Goal: Task Accomplishment & Management: Manage account settings

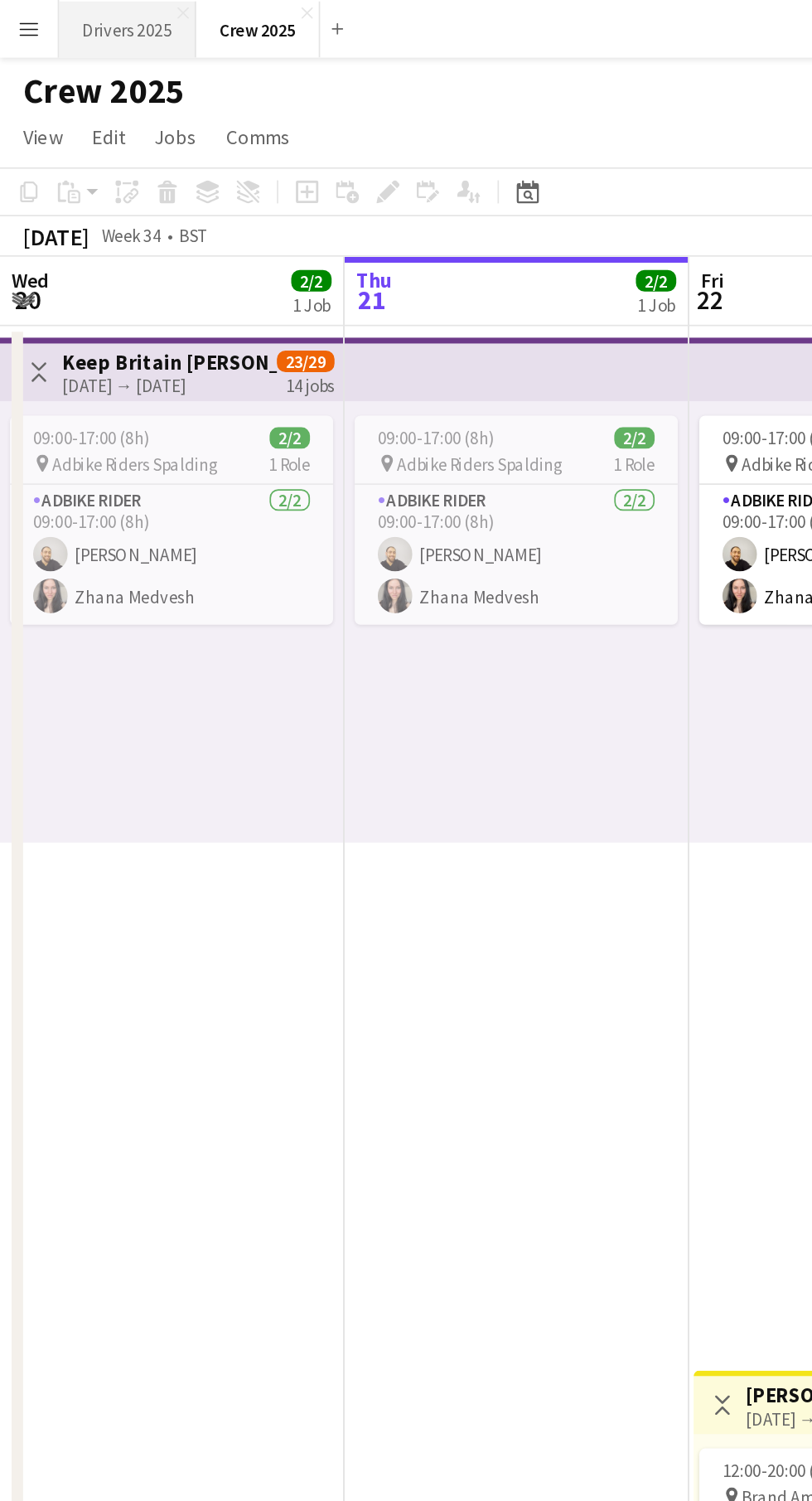
click at [56, 23] on button "Drivers 2025 Close" at bounding box center [73, 17] width 79 height 32
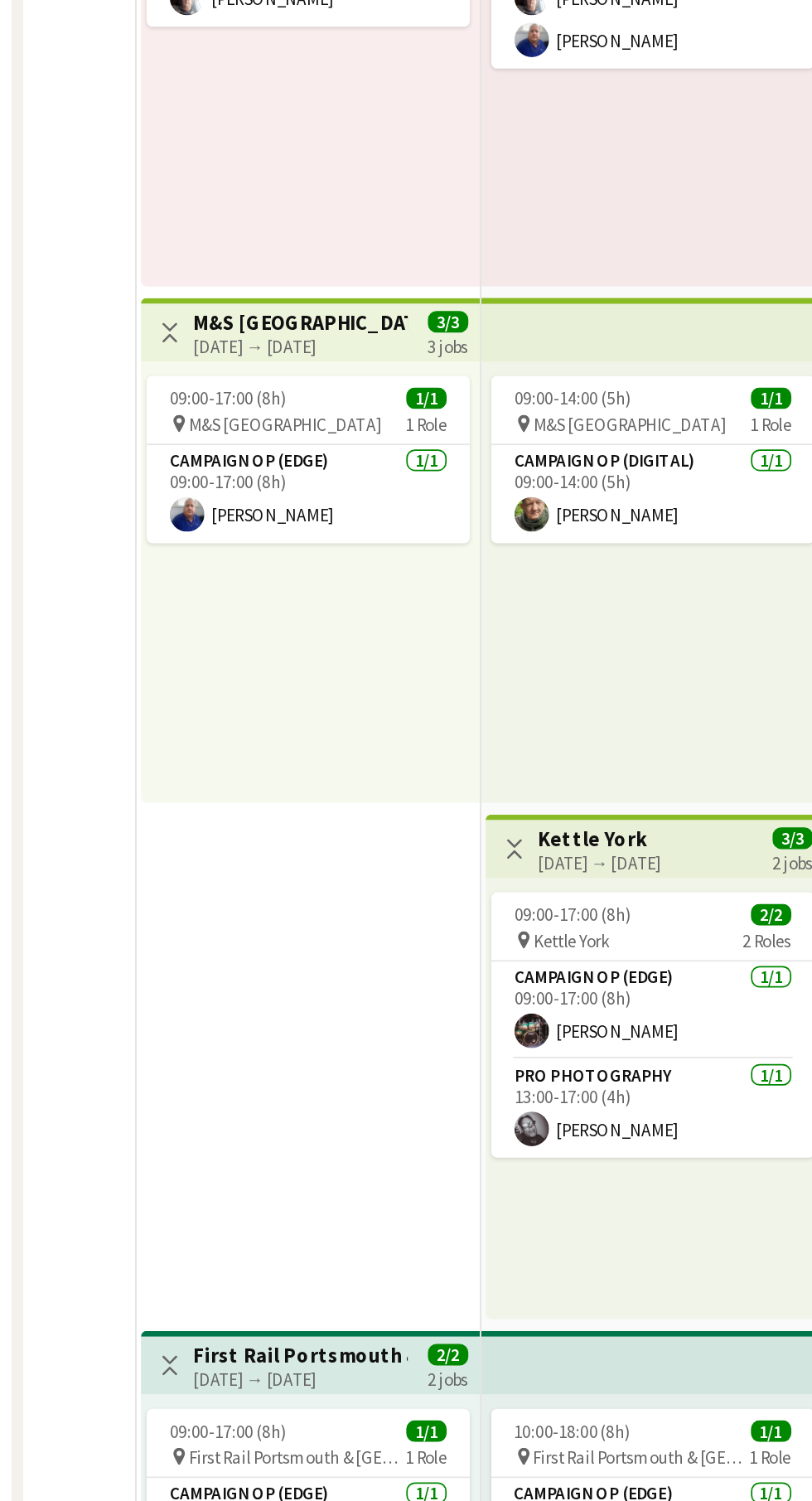
scroll to position [1581, 0]
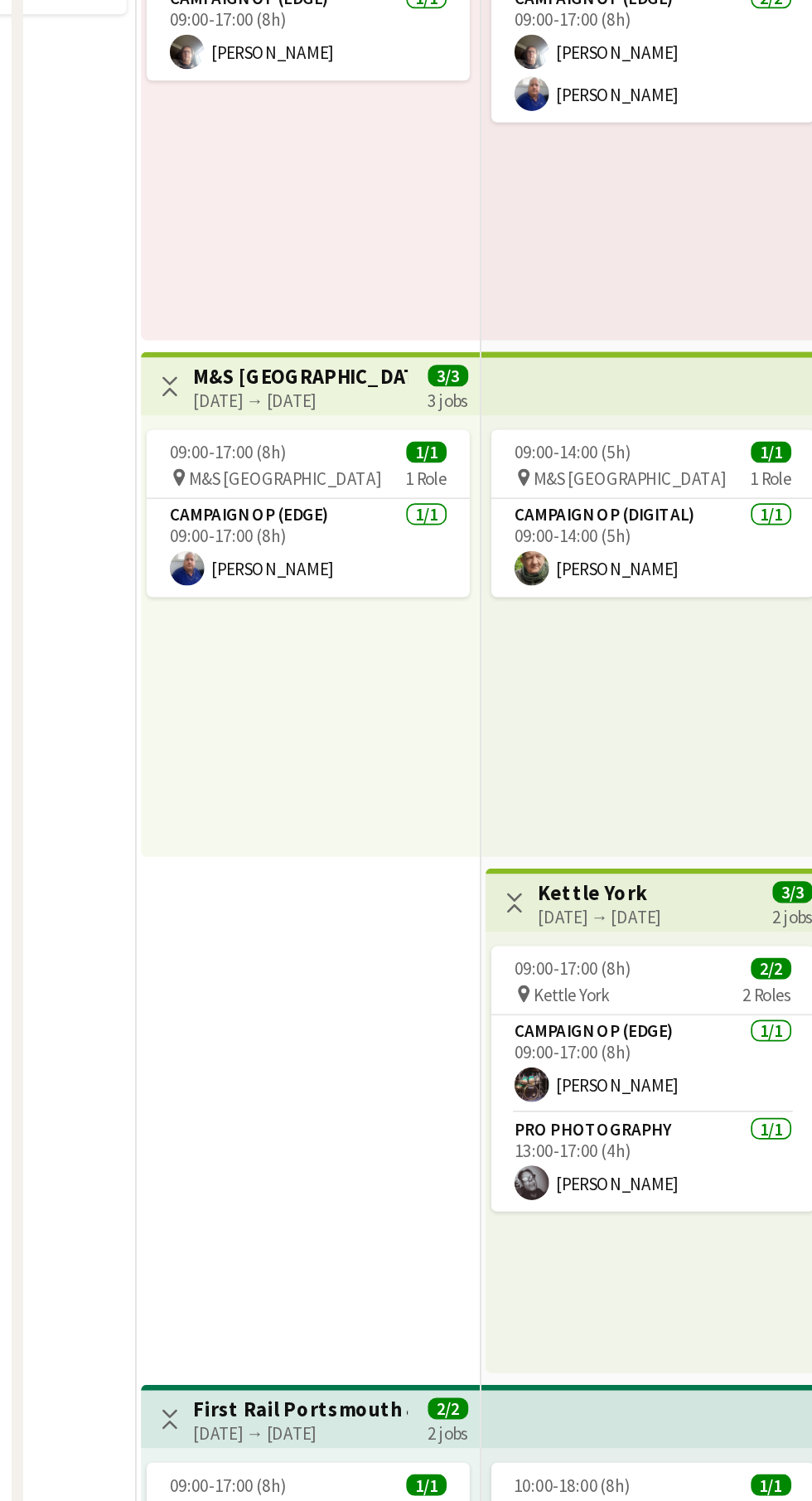
click at [155, 717] on div "[DATE] → [DATE]" at bounding box center [173, 716] width 123 height 12
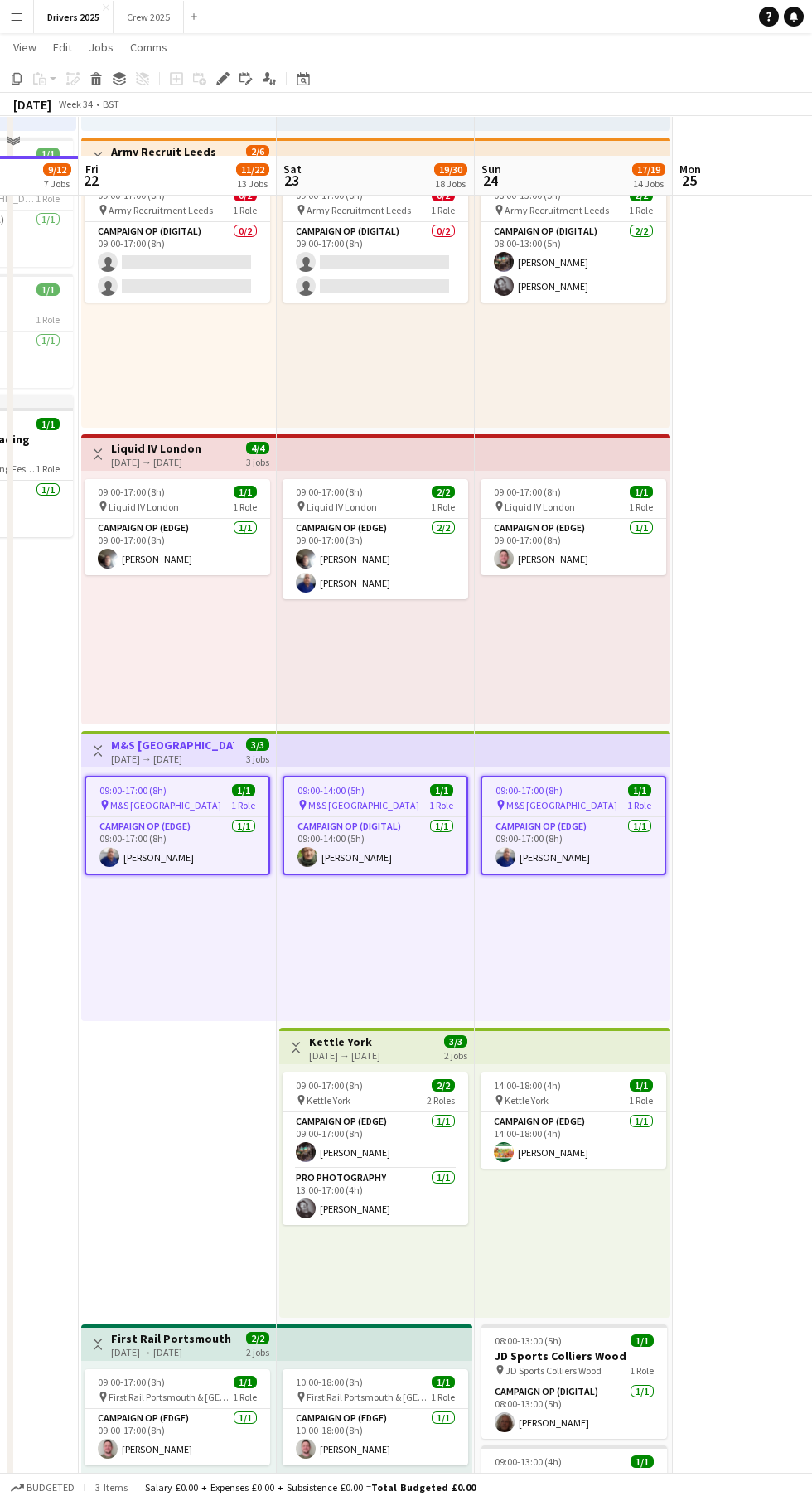
scroll to position [1533, 0]
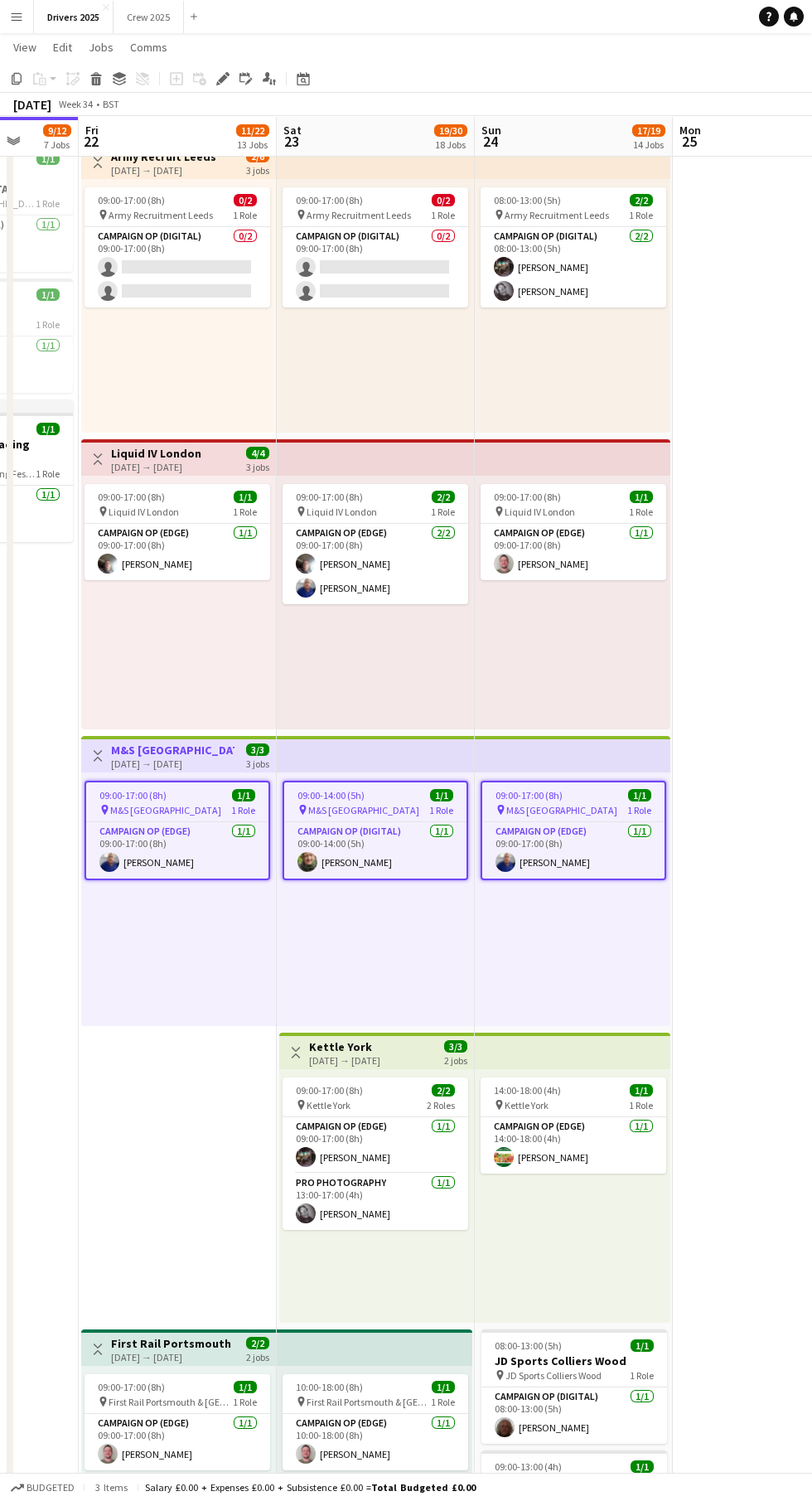
click at [198, 84] on div "Add job Add linked Job Edit Edit linked Job Applicants" at bounding box center [216, 78] width 127 height 20
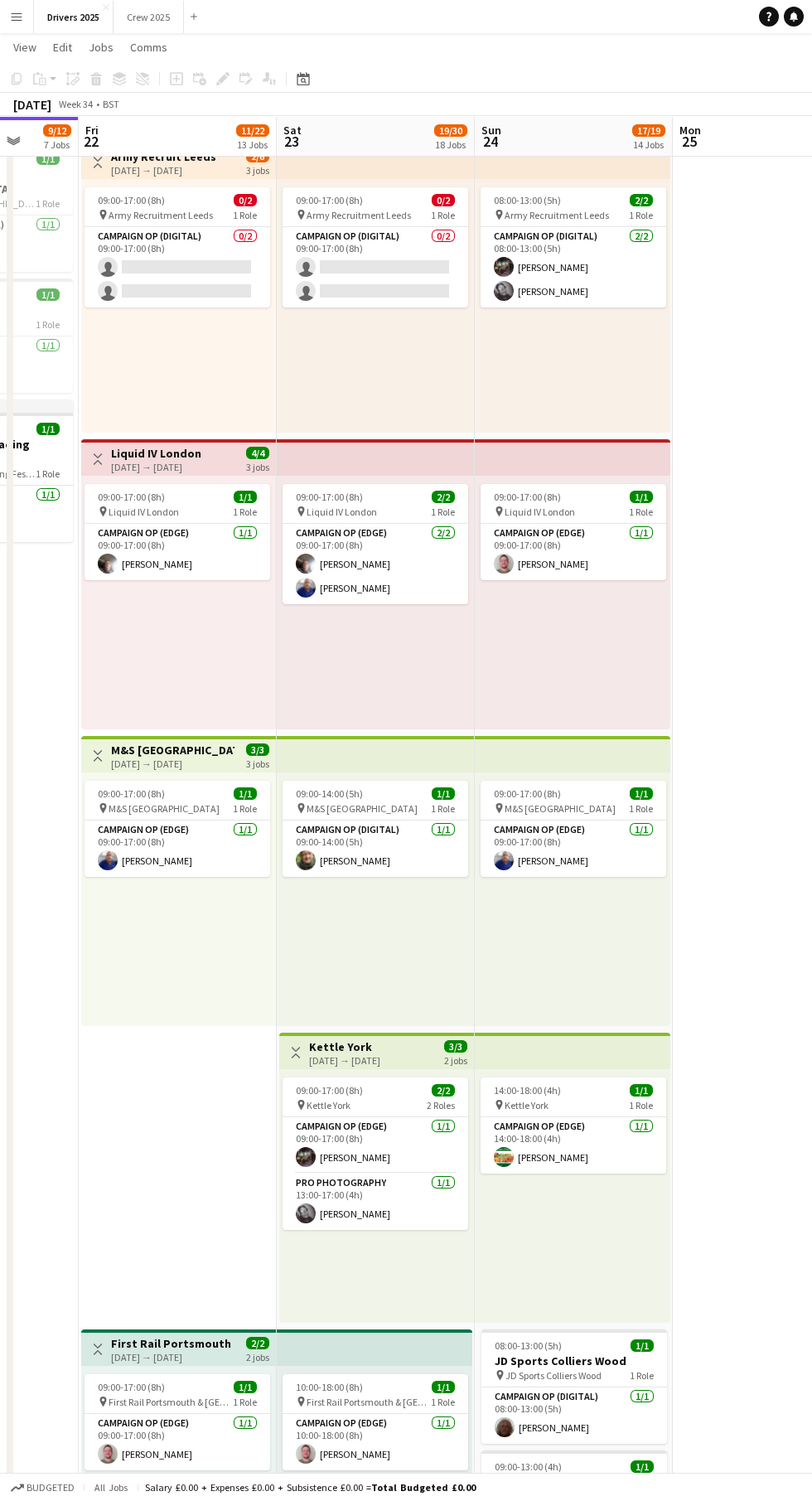
click at [171, 758] on div "[DATE] → [DATE]" at bounding box center [173, 764] width 123 height 12
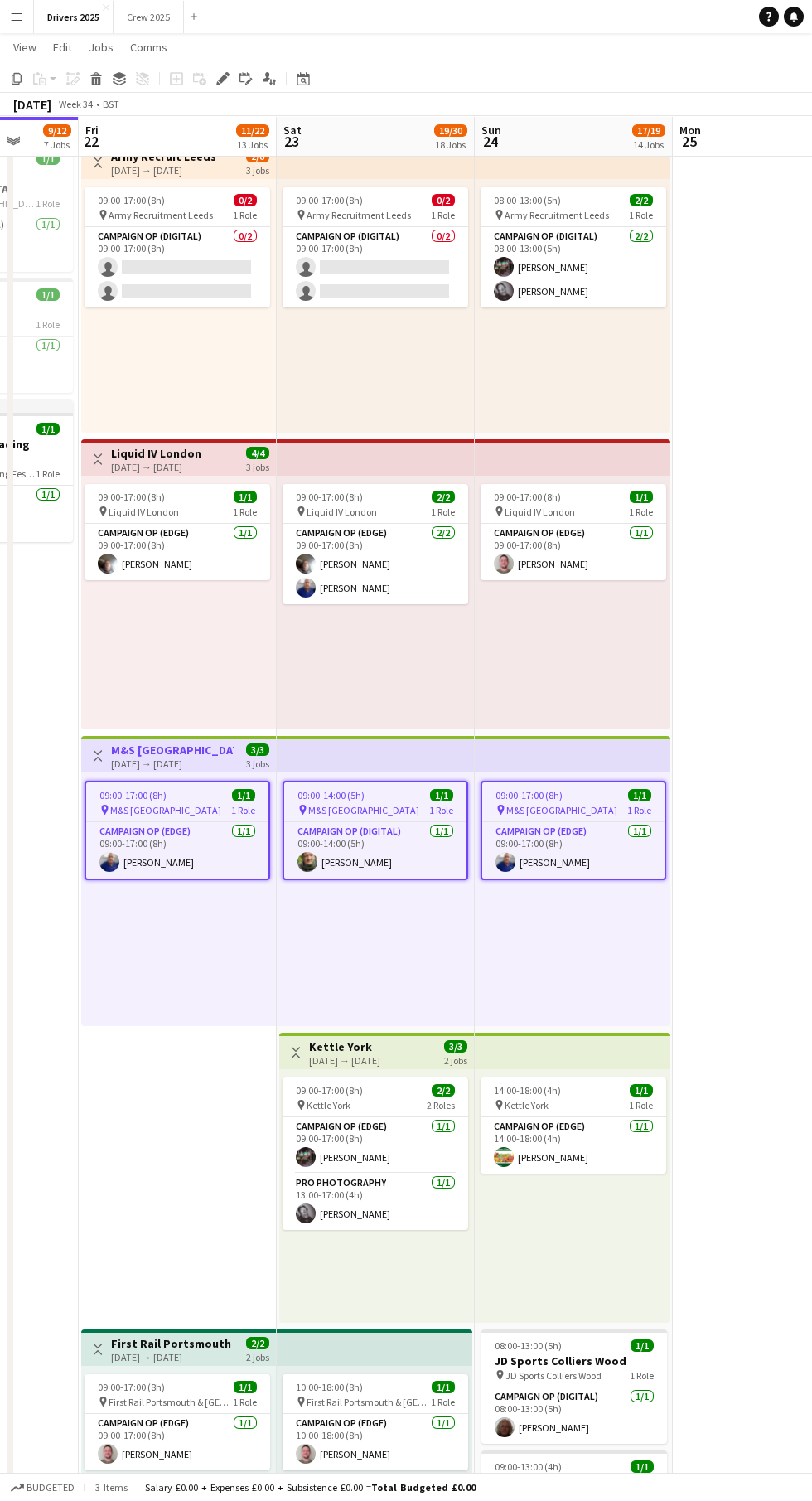
click at [204, 81] on div "Add job Add linked Job Edit Edit linked Job Applicants" at bounding box center [216, 78] width 127 height 20
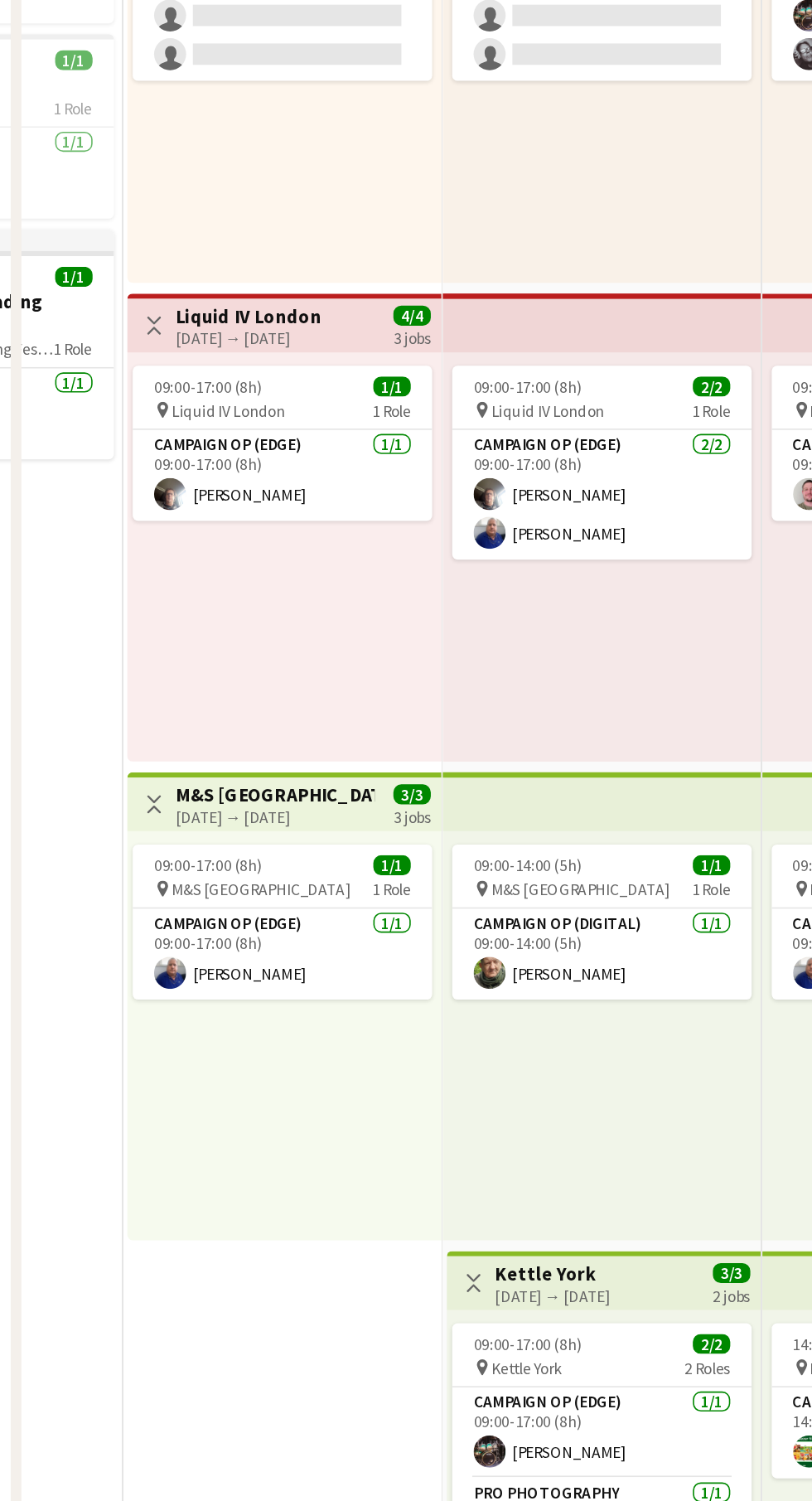
scroll to position [1550, 0]
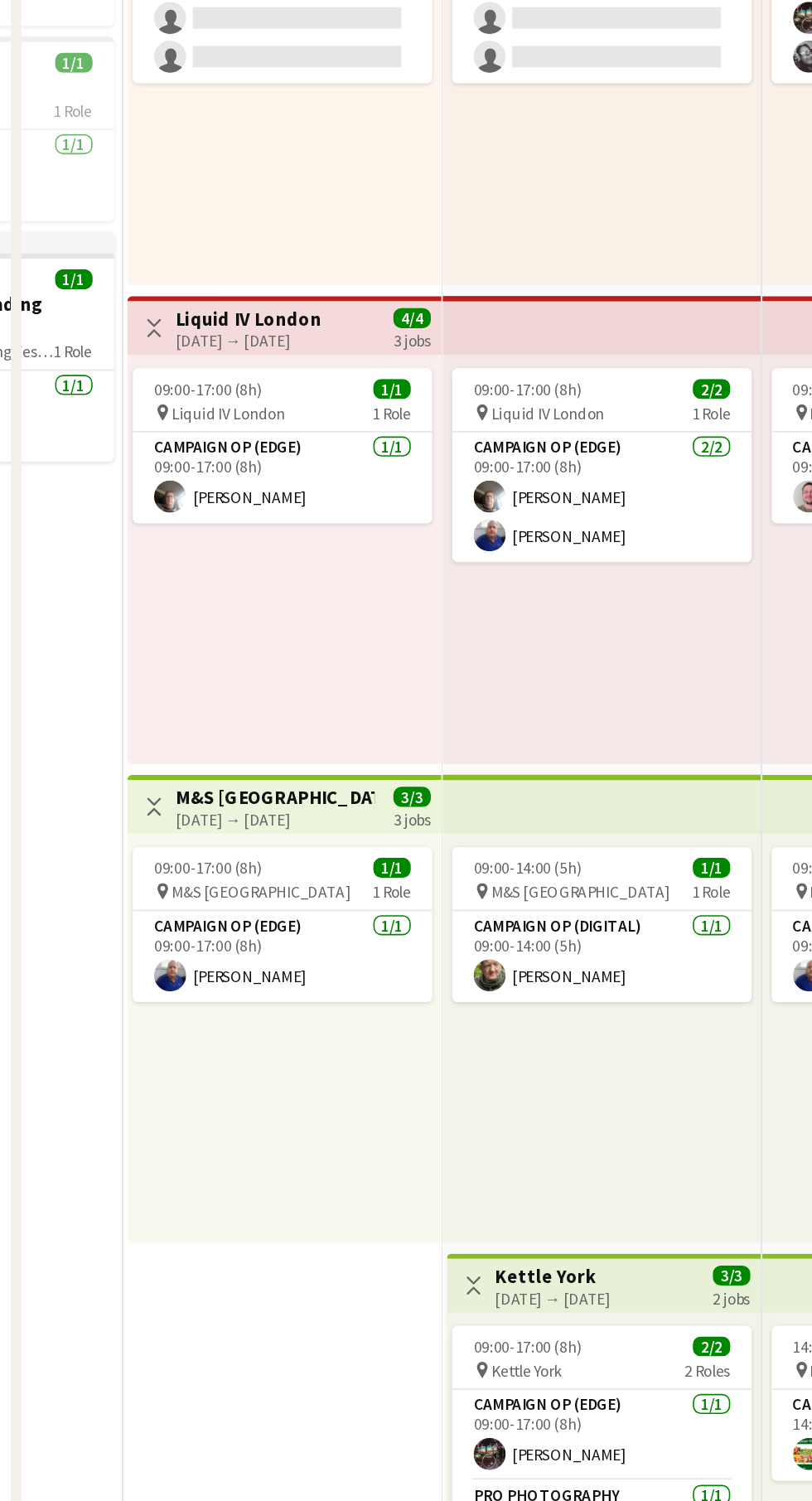
click at [175, 731] on h3 "M&S [GEOGRAPHIC_DATA]" at bounding box center [170, 733] width 123 height 15
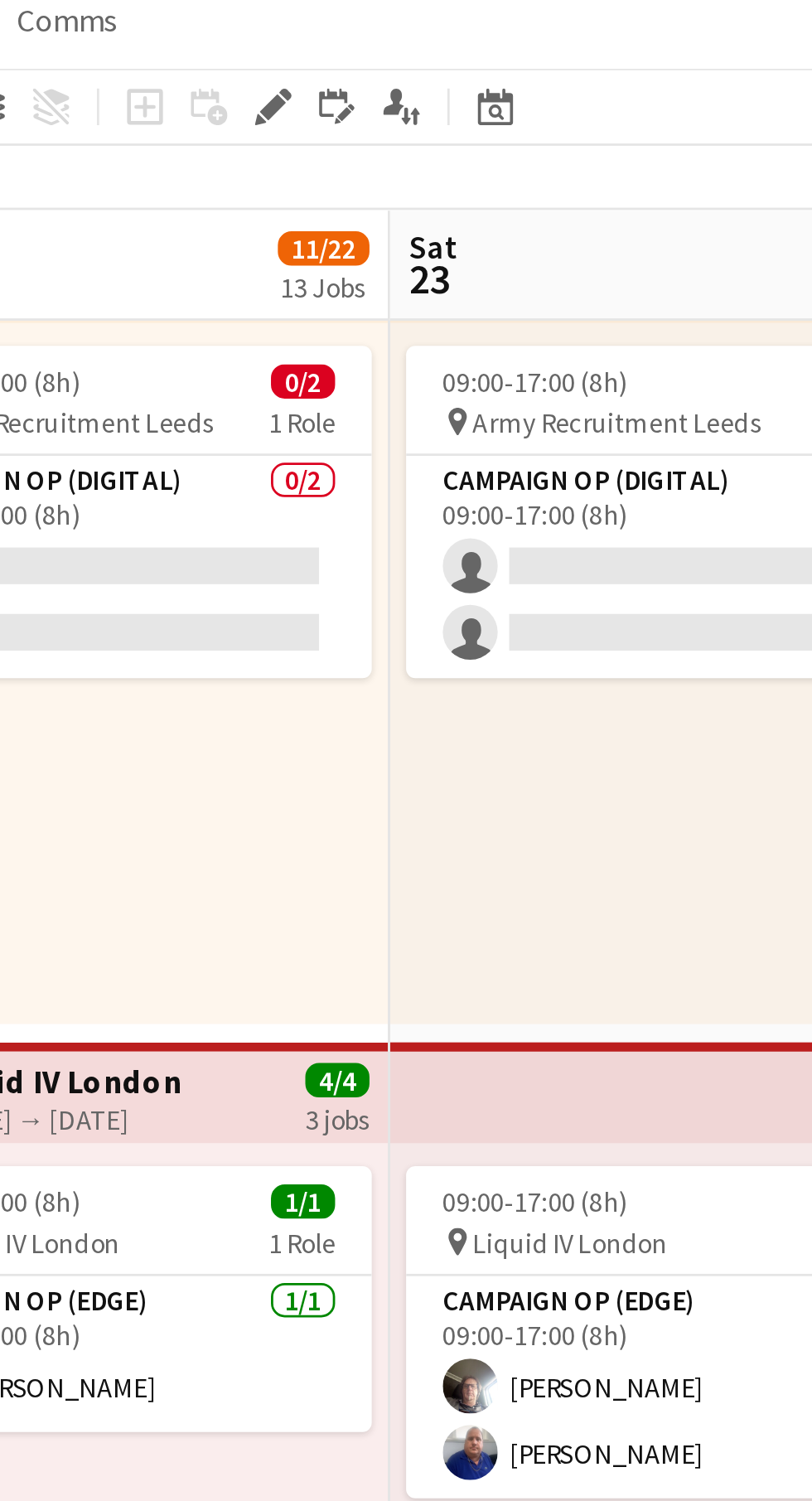
scroll to position [1556, 0]
click at [218, 83] on icon at bounding box center [218, 83] width 4 height 4
type input "**********"
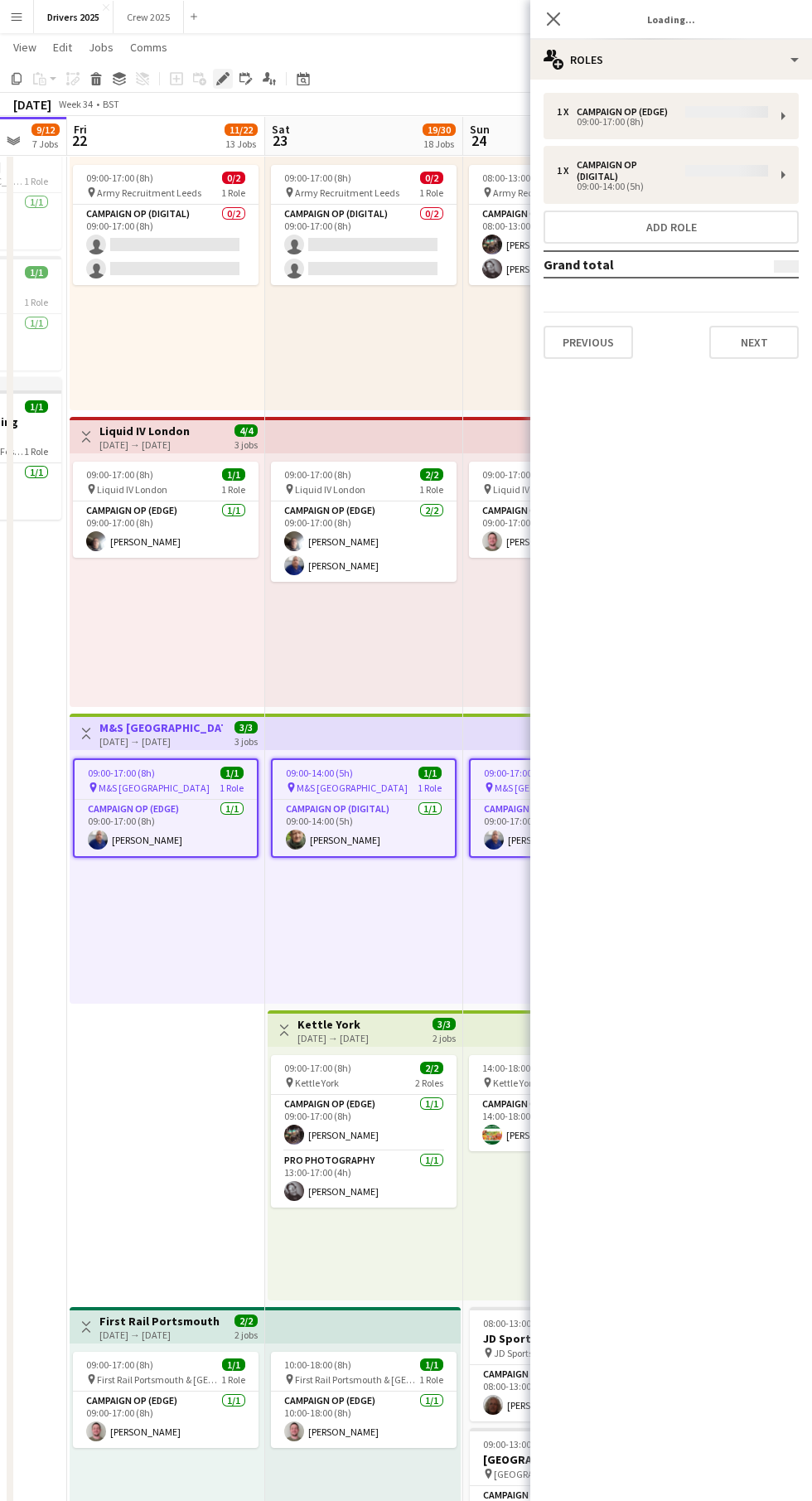
scroll to position [0, 531]
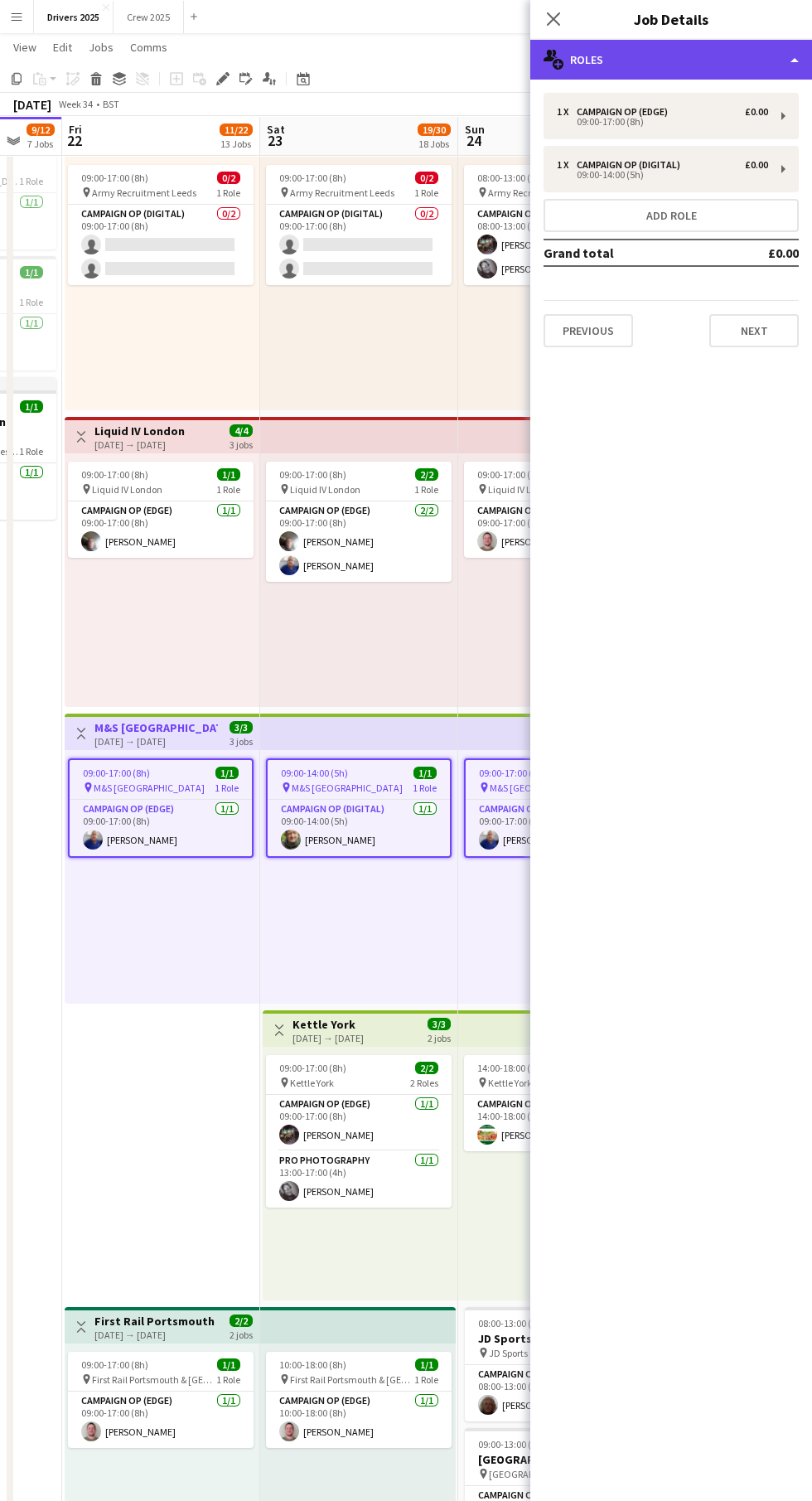
click at [749, 56] on div "multiple-users-add Roles" at bounding box center [671, 60] width 281 height 40
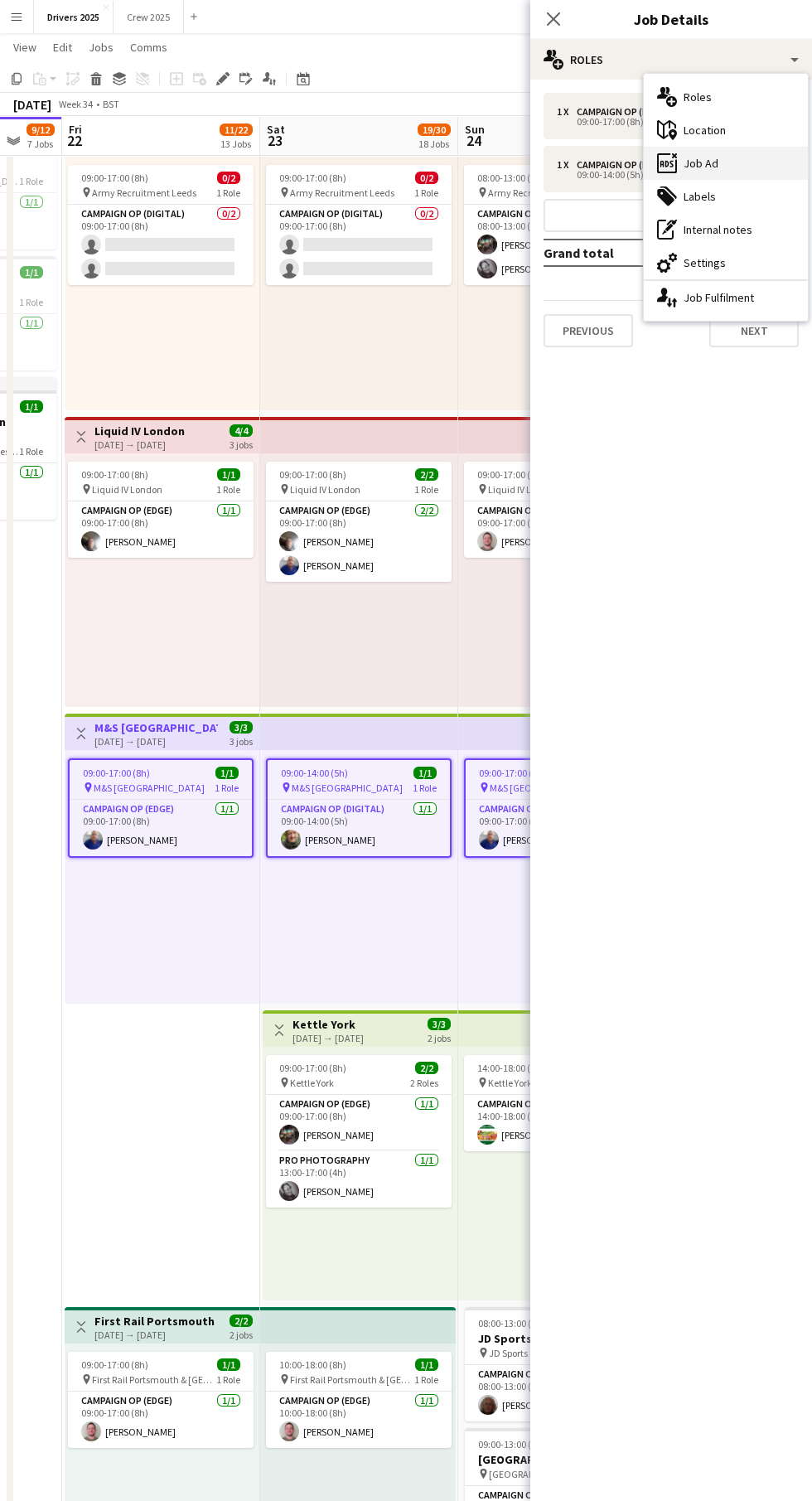
click at [765, 171] on div "ads-window Job Ad" at bounding box center [725, 163] width 164 height 33
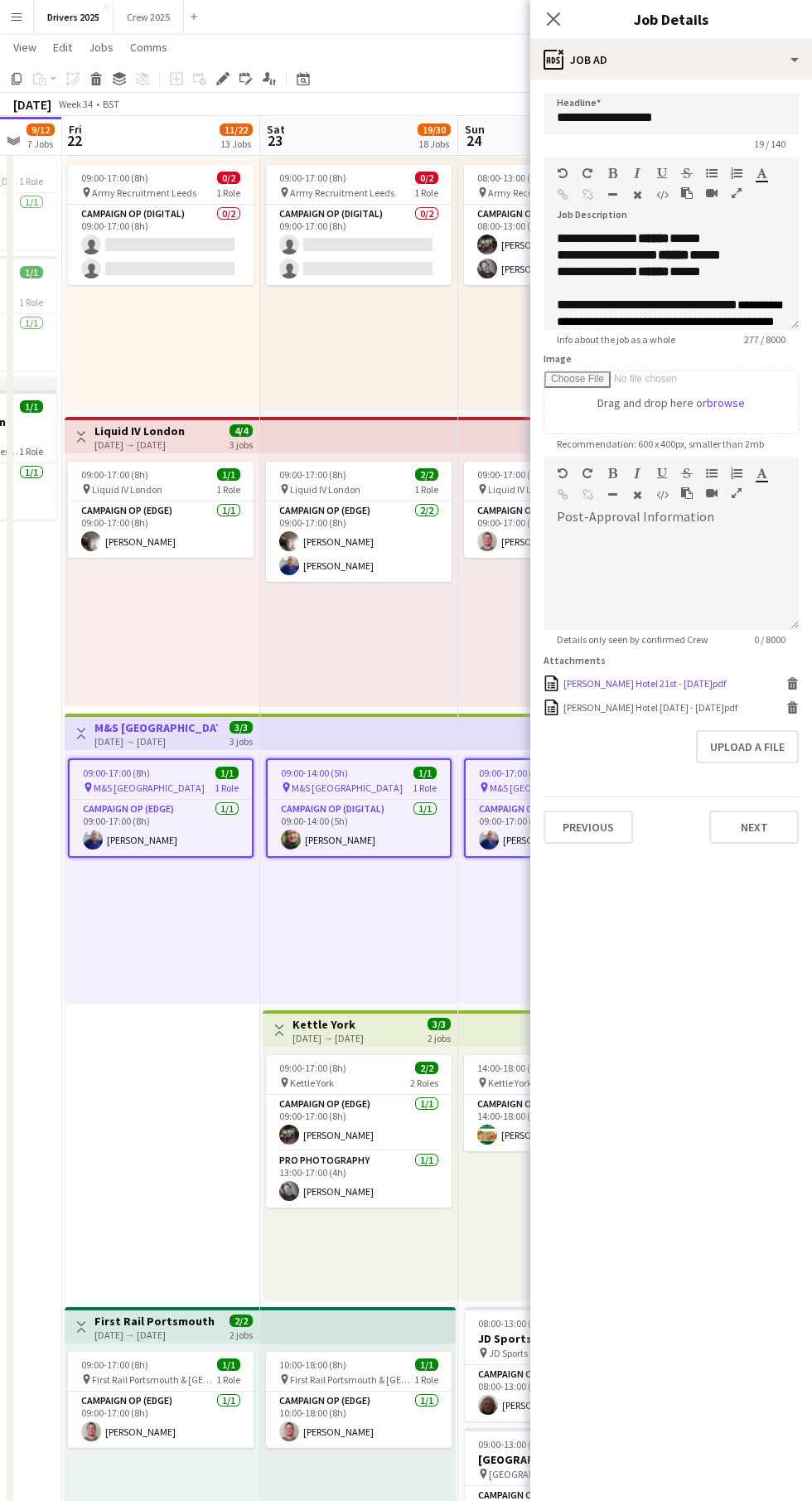
click at [646, 677] on div "[PERSON_NAME] Hotel 21st - [DATE]pdf" at bounding box center [644, 683] width 162 height 12
